Goal: Information Seeking & Learning: Learn about a topic

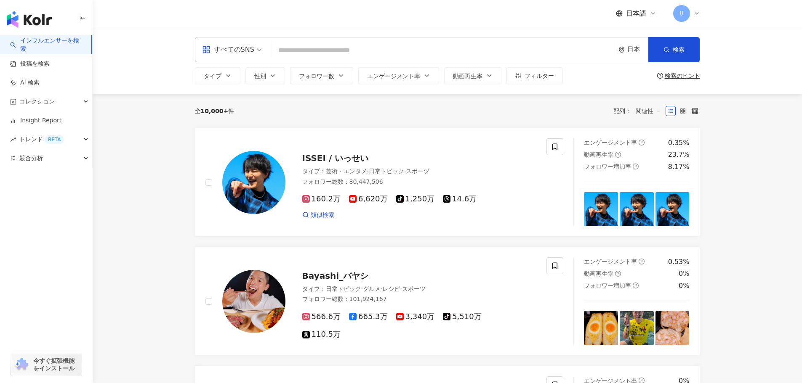
drag, startPoint x: 262, startPoint y: 0, endPoint x: 384, endPoint y: 15, distance: 122.9
click at [384, 15] on div "日本語 サ" at bounding box center [447, 13] width 505 height 27
drag, startPoint x: 376, startPoint y: 0, endPoint x: 515, endPoint y: 19, distance: 139.7
click at [515, 19] on div "日本語 サ" at bounding box center [447, 13] width 505 height 27
click at [319, 43] on input "search" at bounding box center [442, 51] width 337 height 16
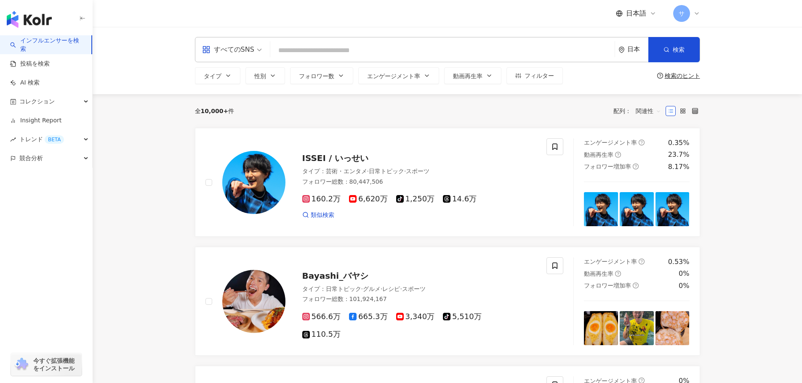
click at [459, 39] on div "すべてのSNS 日本 検索" at bounding box center [447, 49] width 505 height 25
click at [459, 48] on input "search" at bounding box center [442, 51] width 337 height 16
paste input "****"
type input "****"
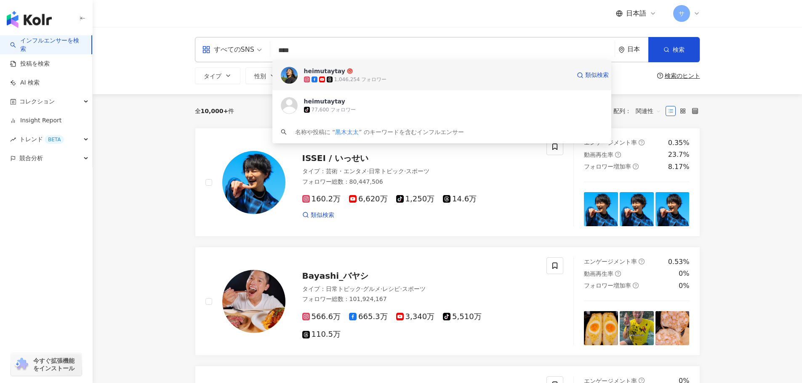
click at [409, 75] on span "heimutaytay" at bounding box center [437, 71] width 266 height 8
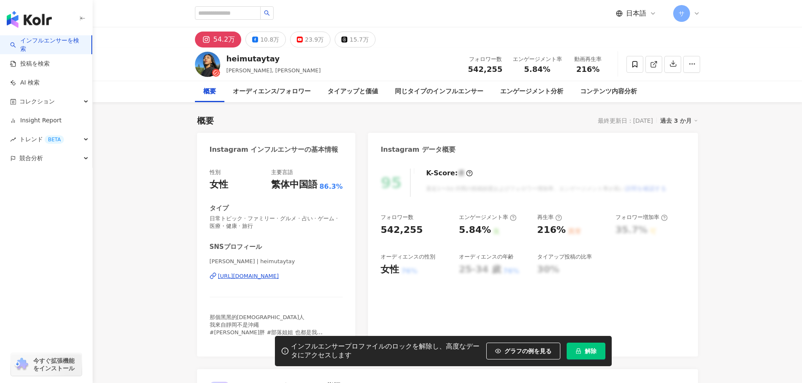
click at [591, 351] on span "解除" at bounding box center [590, 351] width 12 height 7
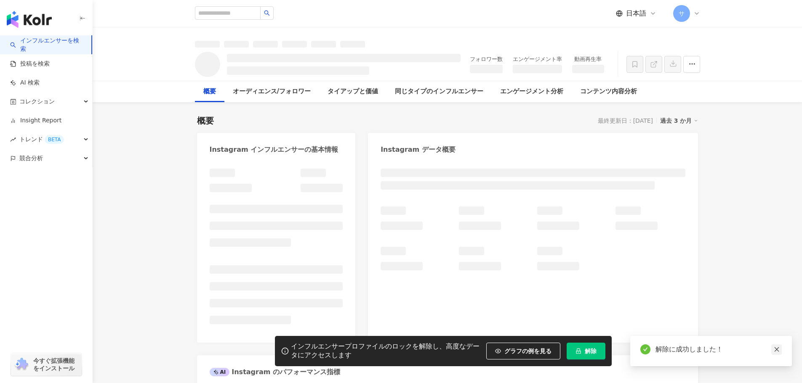
click at [774, 349] on icon "close" at bounding box center [776, 350] width 6 height 6
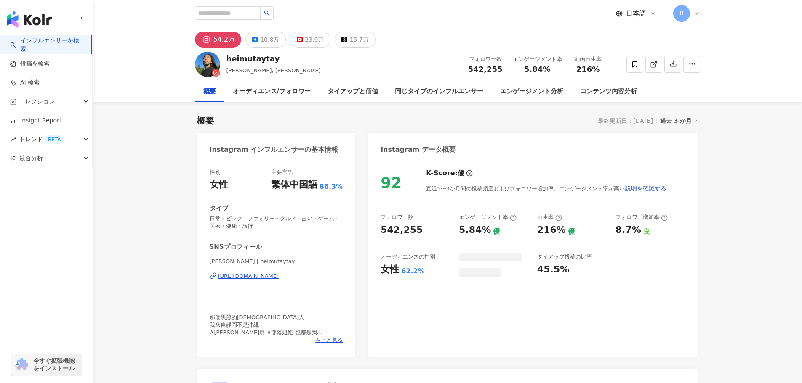
click at [265, 45] on div "10.8万" at bounding box center [269, 40] width 19 height 12
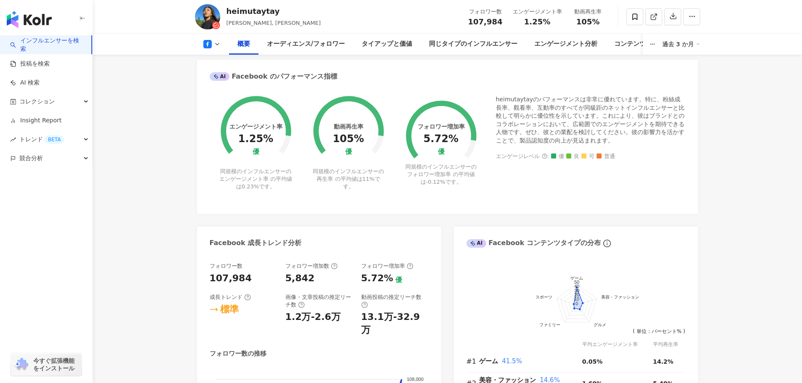
scroll to position [210, 0]
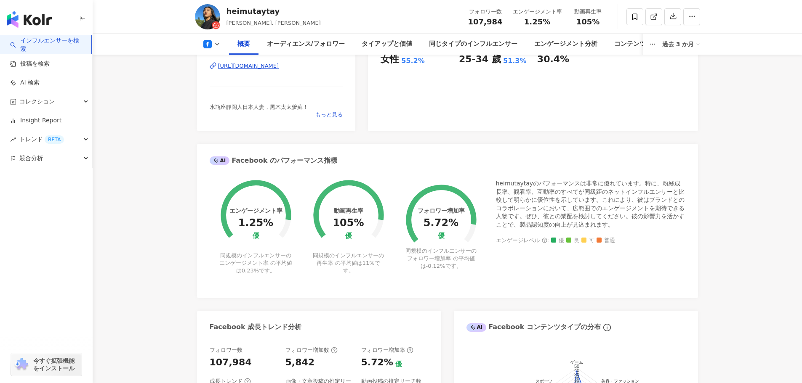
click at [213, 43] on button at bounding box center [212, 44] width 34 height 8
click at [219, 66] on li "Instagram" at bounding box center [225, 59] width 61 height 19
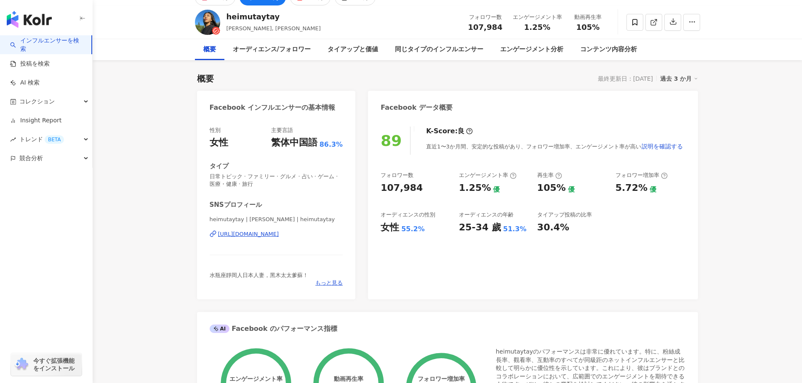
scroll to position [0, 0]
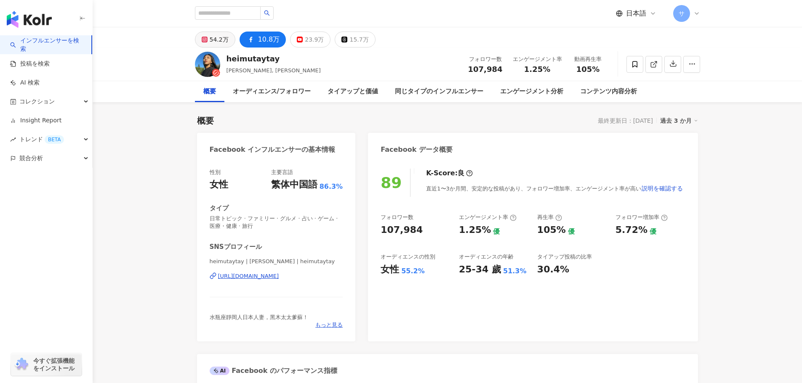
click at [217, 36] on div "54.2万" at bounding box center [219, 40] width 19 height 12
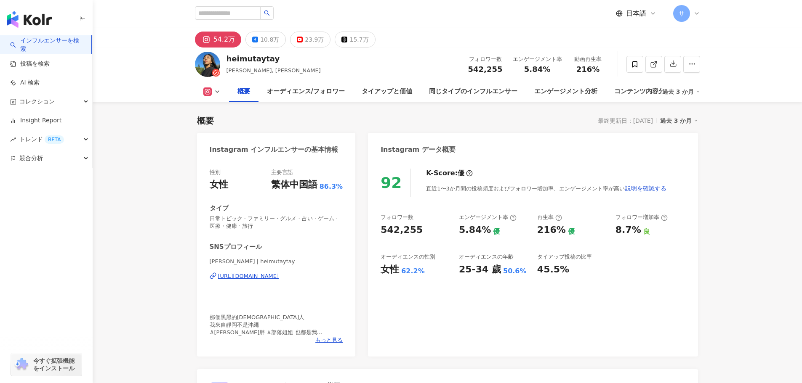
scroll to position [505, 0]
